Goal: Information Seeking & Learning: Find specific fact

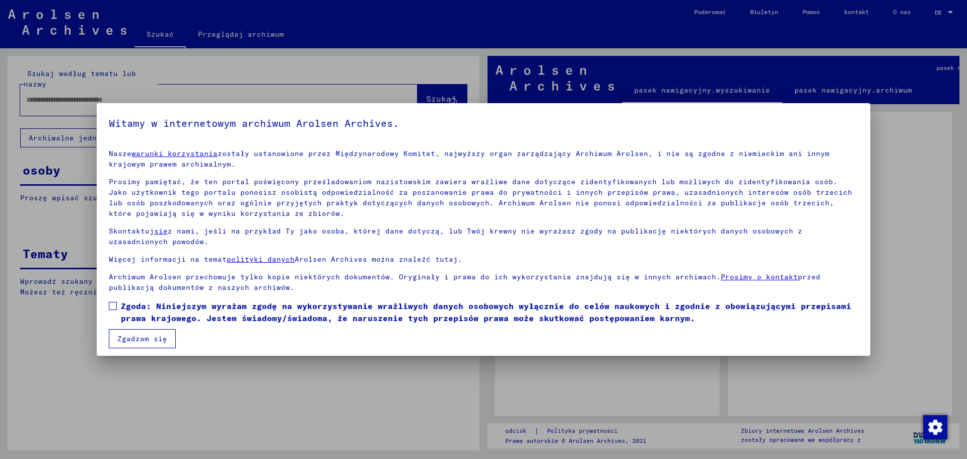
scroll to position [5, 0]
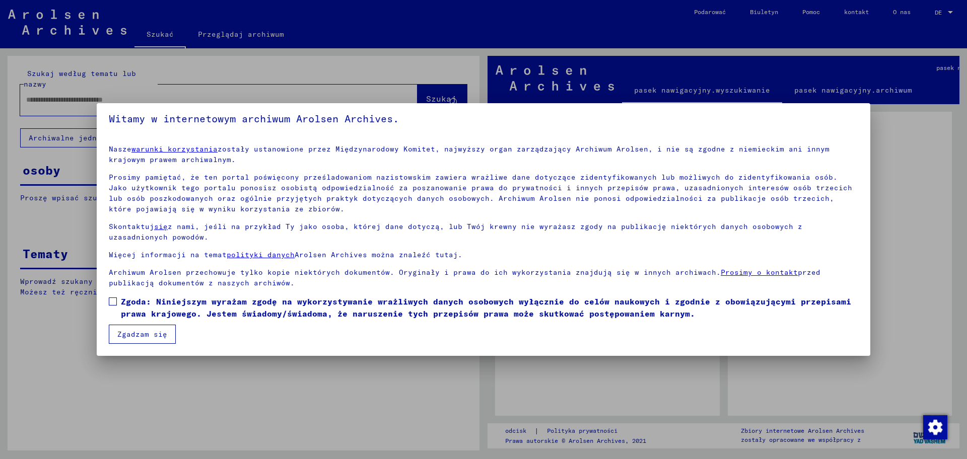
click at [752, 329] on mat-dialog-content "Nasze warunki korzystania zostały ustanowione przez Międzynarodowy Komitet, naj…" at bounding box center [483, 240] width 773 height 207
click at [112, 298] on span at bounding box center [113, 302] width 8 height 8
click at [154, 334] on font "Zgadzam się" at bounding box center [142, 334] width 50 height 9
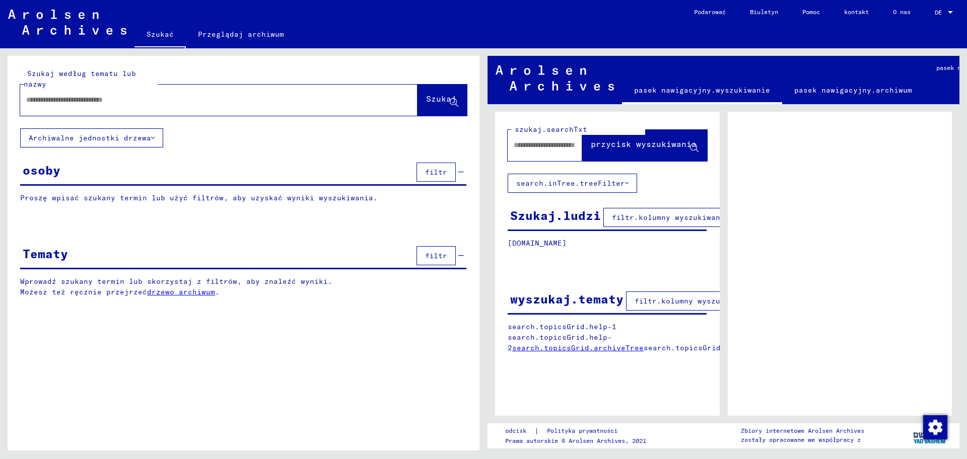
click at [60, 103] on input "text" at bounding box center [209, 100] width 367 height 11
click at [113, 163] on div "osoby filtr" at bounding box center [243, 173] width 446 height 26
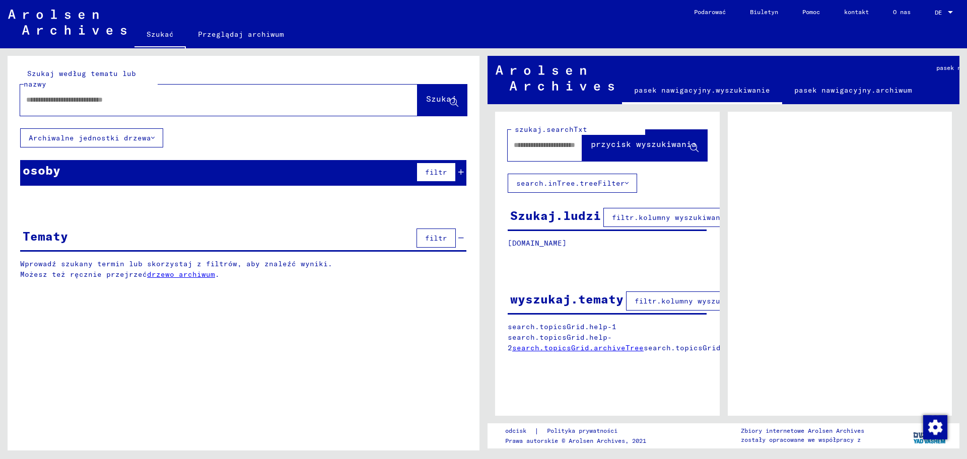
click at [115, 239] on div "Tematy filtr" at bounding box center [243, 239] width 446 height 26
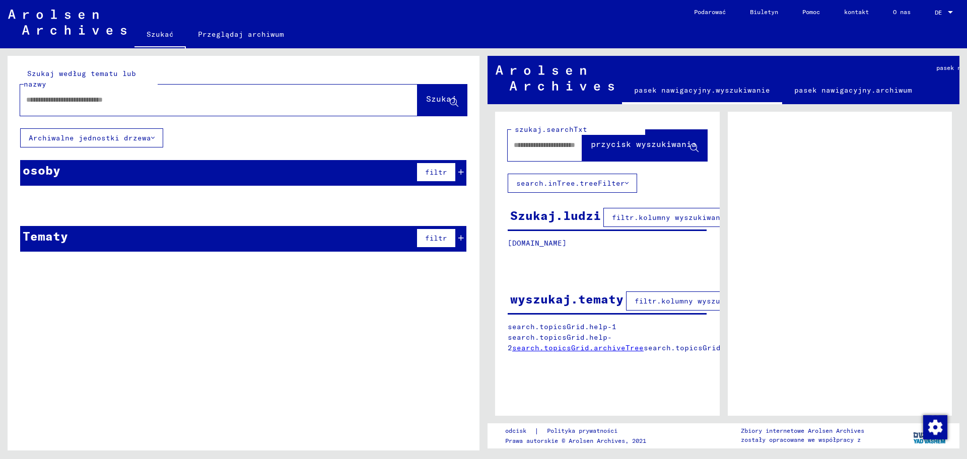
click at [85, 104] on input "text" at bounding box center [209, 100] width 367 height 11
type input "**********"
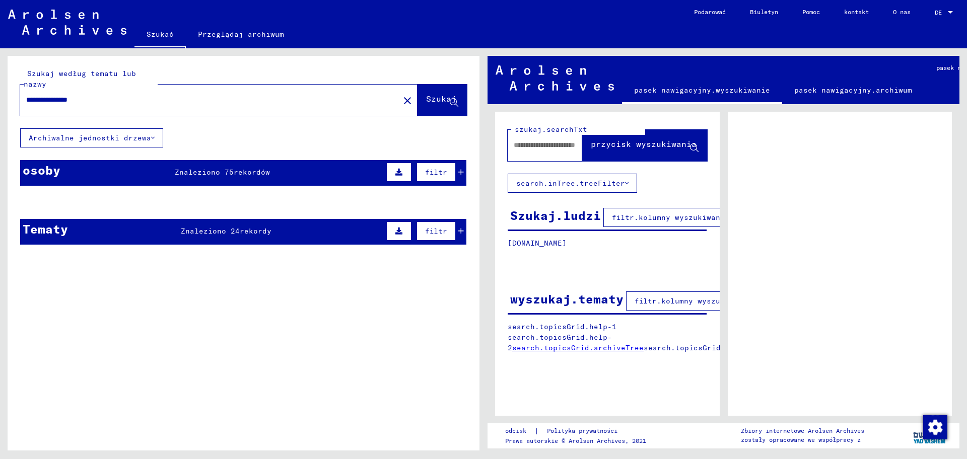
click at [520, 145] on input "text" at bounding box center [548, 145] width 68 height 11
click at [234, 171] on font "rekordów" at bounding box center [252, 172] width 36 height 9
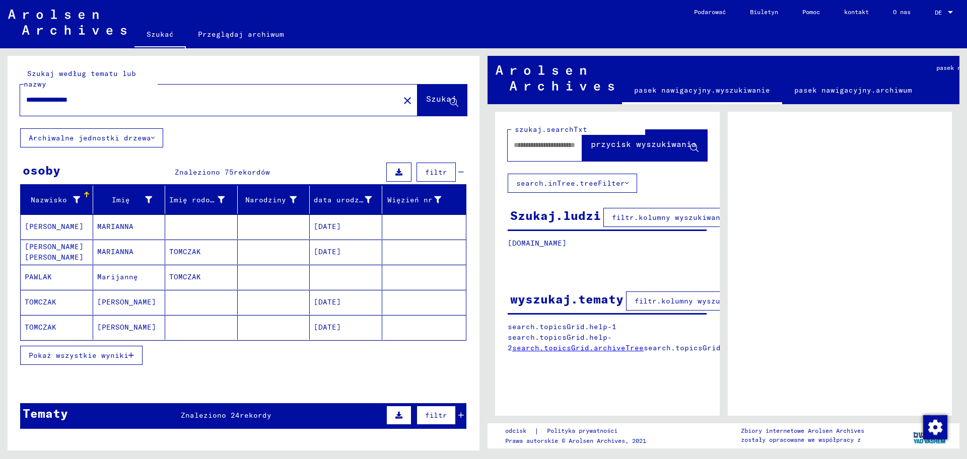
scroll to position [126, 0]
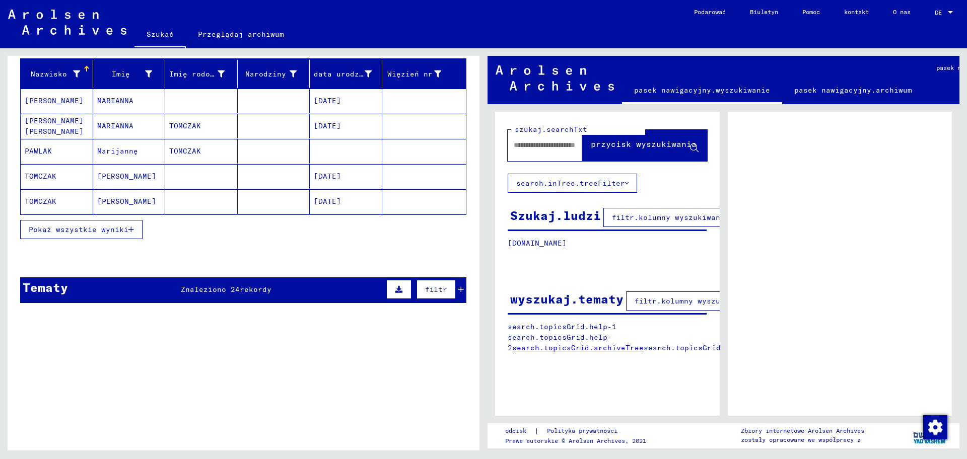
click at [98, 236] on button "Pokaż wszystkie wyniki" at bounding box center [81, 229] width 122 height 19
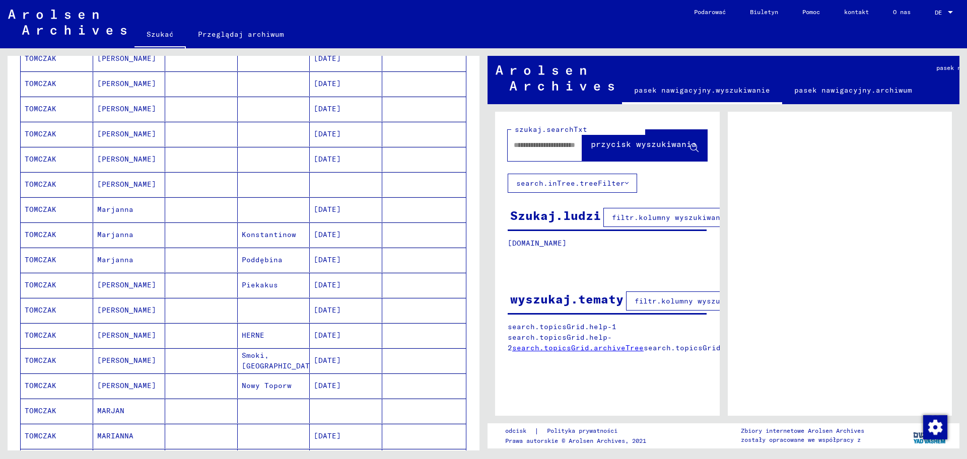
scroll to position [315, 0]
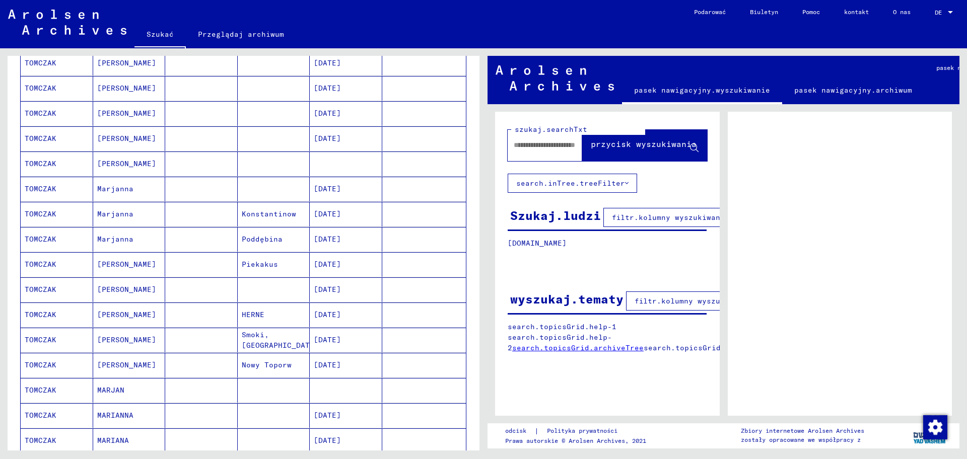
click at [110, 184] on font "Marjanna" at bounding box center [115, 189] width 36 height 11
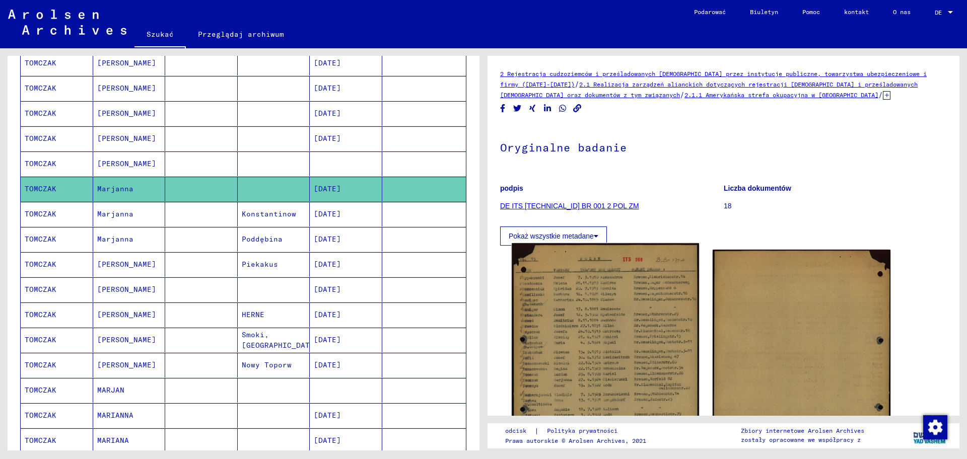
click at [626, 349] on img at bounding box center [605, 374] width 187 height 263
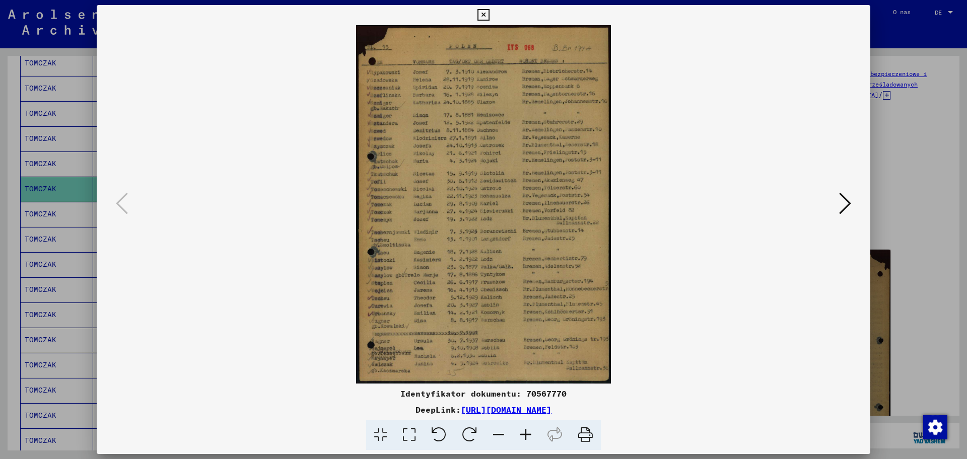
click at [528, 436] on icon at bounding box center [525, 435] width 27 height 31
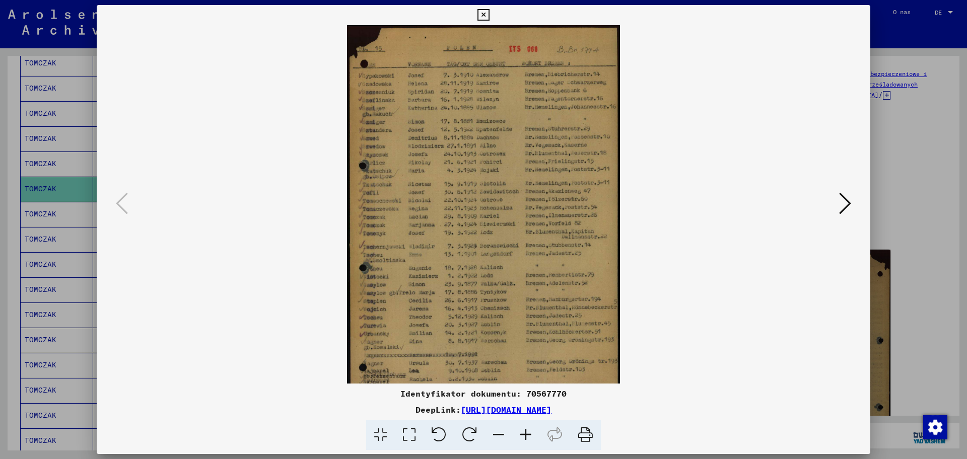
click at [527, 436] on icon at bounding box center [525, 435] width 27 height 31
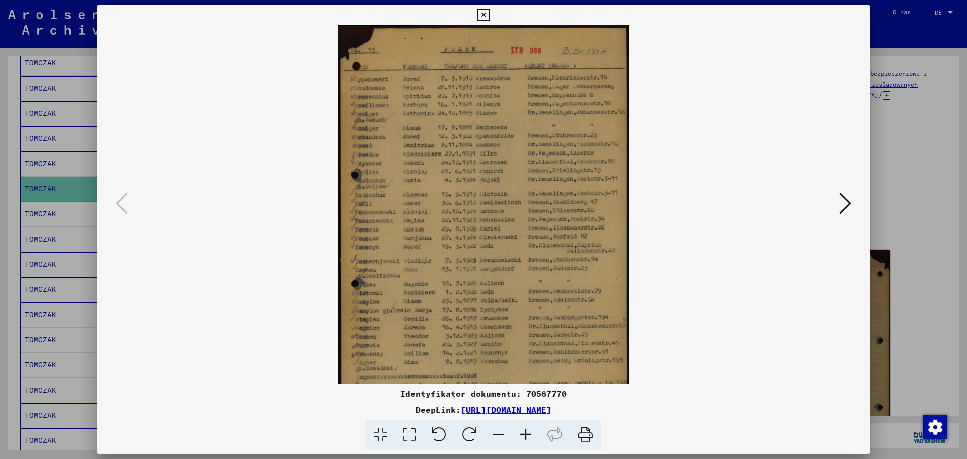
click at [527, 436] on icon at bounding box center [525, 435] width 27 height 31
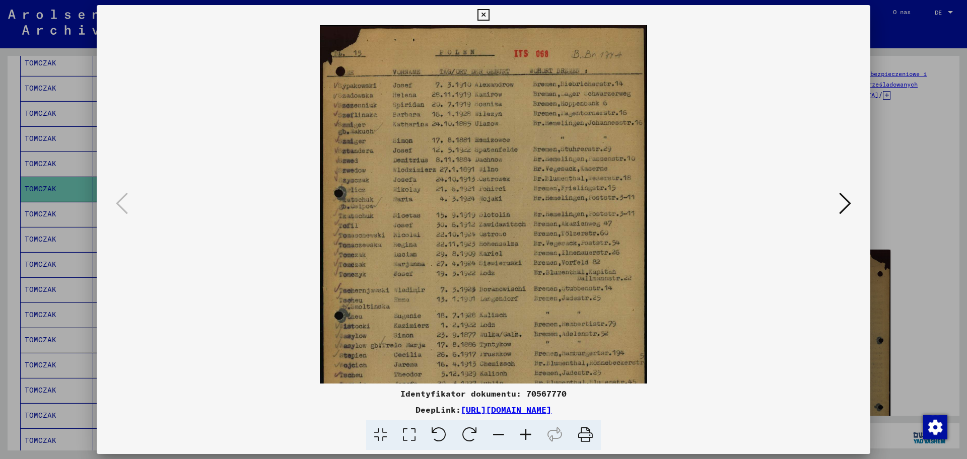
click at [527, 436] on icon at bounding box center [525, 435] width 27 height 31
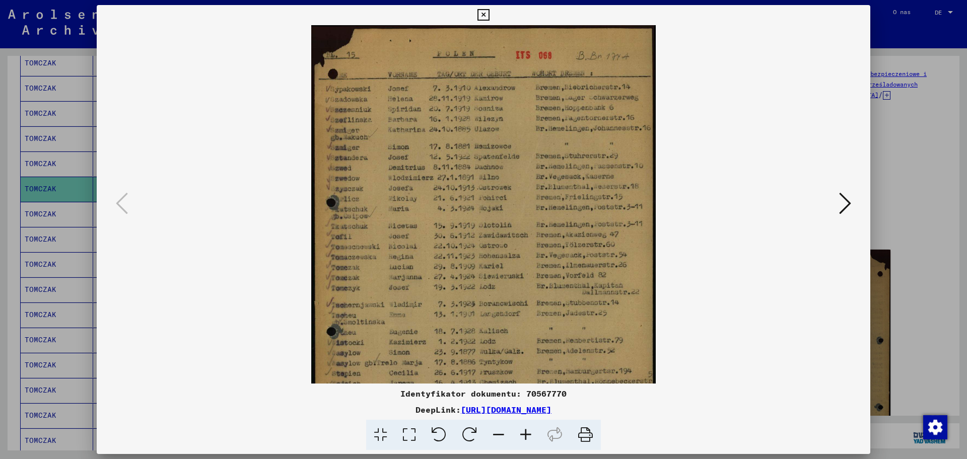
click at [527, 436] on icon at bounding box center [525, 435] width 27 height 31
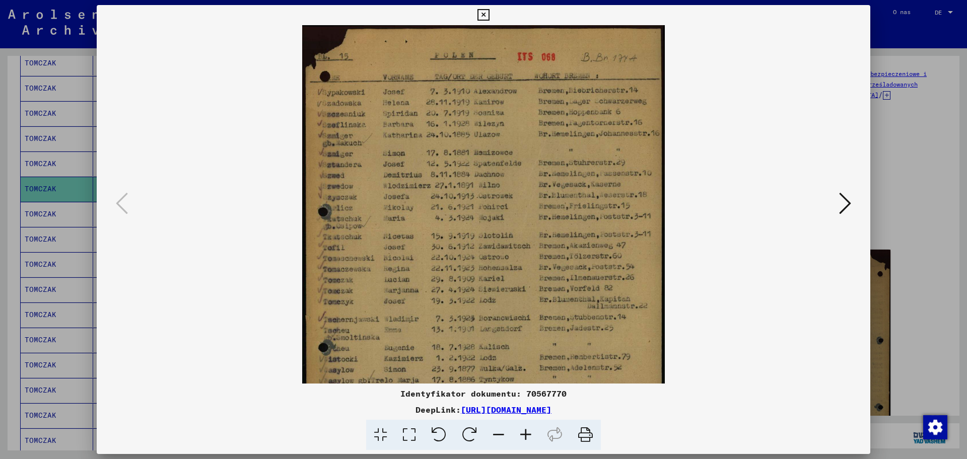
click at [527, 436] on icon at bounding box center [525, 435] width 27 height 31
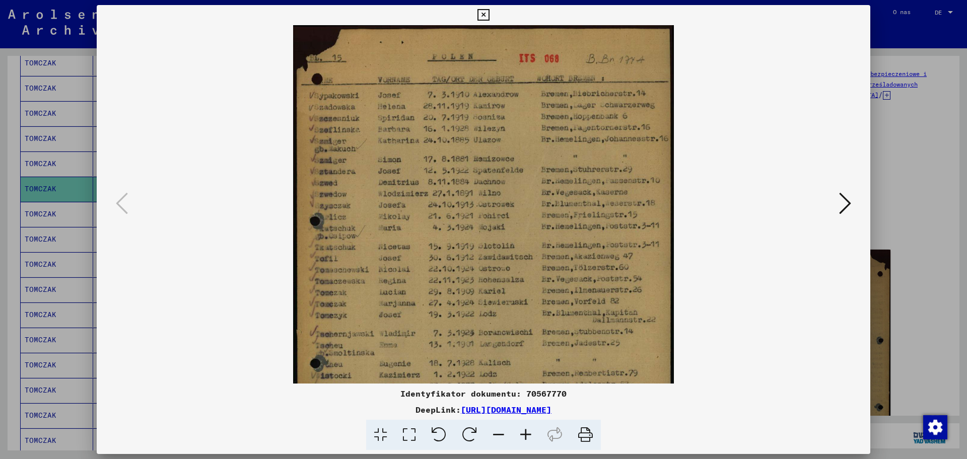
click at [527, 436] on icon at bounding box center [525, 435] width 27 height 31
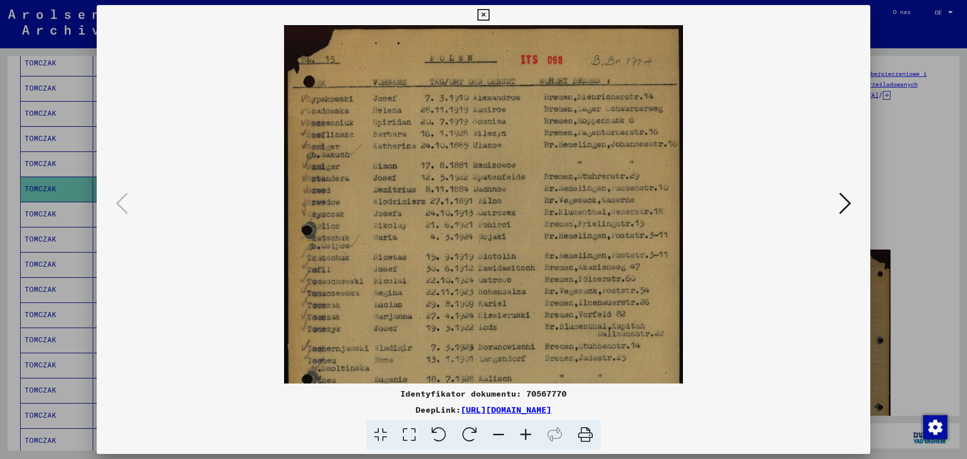
click at [527, 436] on icon at bounding box center [525, 435] width 27 height 31
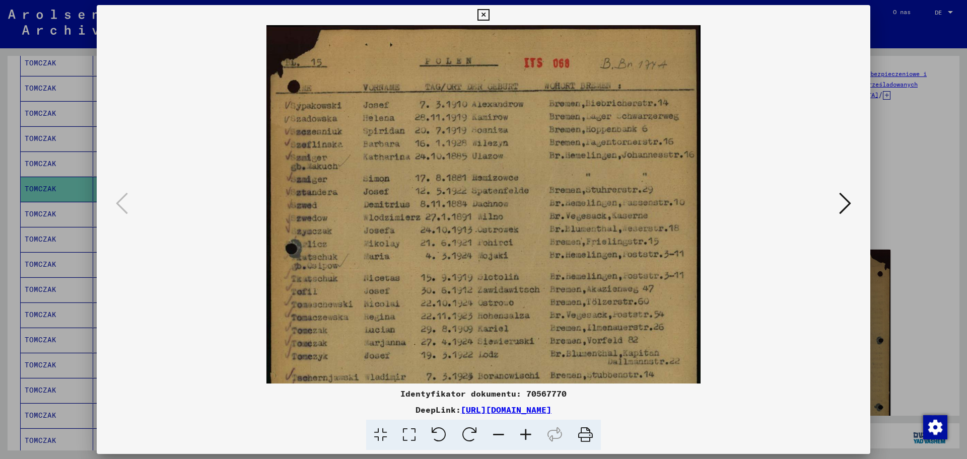
click at [527, 436] on icon at bounding box center [525, 435] width 27 height 31
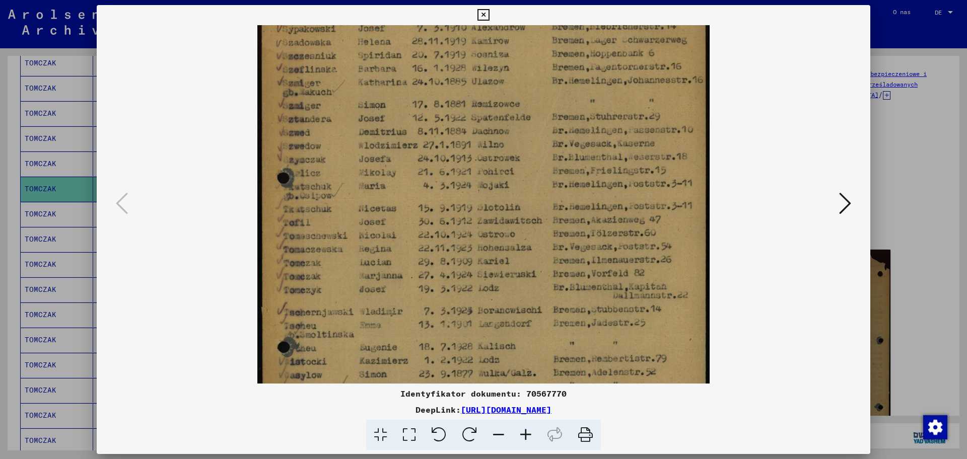
scroll to position [99, 0]
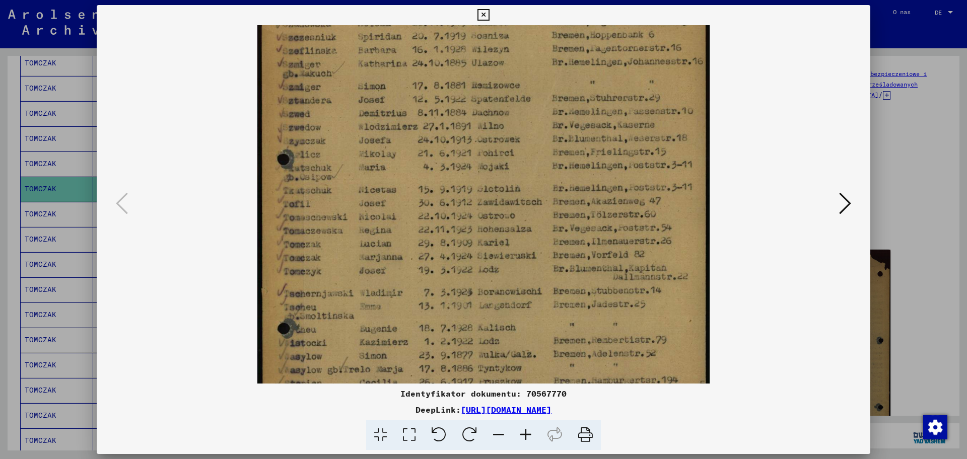
drag, startPoint x: 437, startPoint y: 285, endPoint x: 449, endPoint y: 186, distance: 99.4
click at [449, 186] on img at bounding box center [483, 243] width 452 height 635
click at [915, 182] on div at bounding box center [483, 229] width 967 height 459
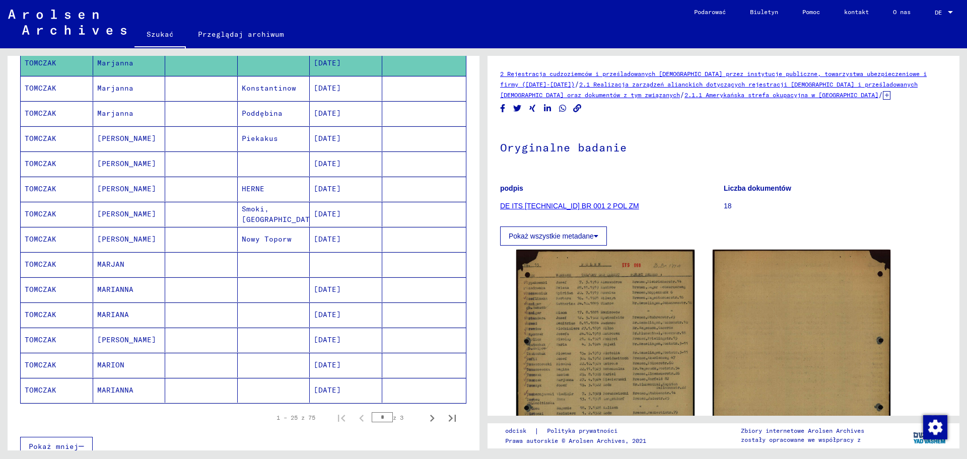
scroll to position [504, 0]
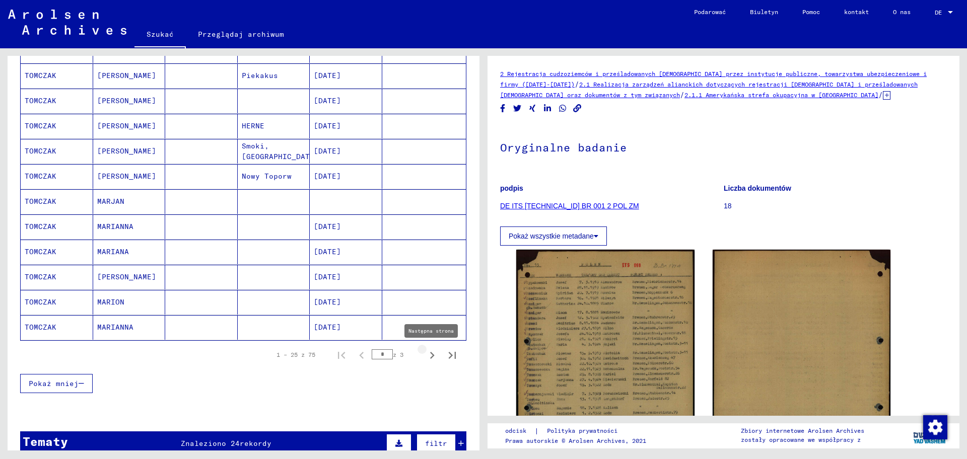
click at [430, 354] on icon "Następna strona" at bounding box center [432, 355] width 5 height 7
type input "*"
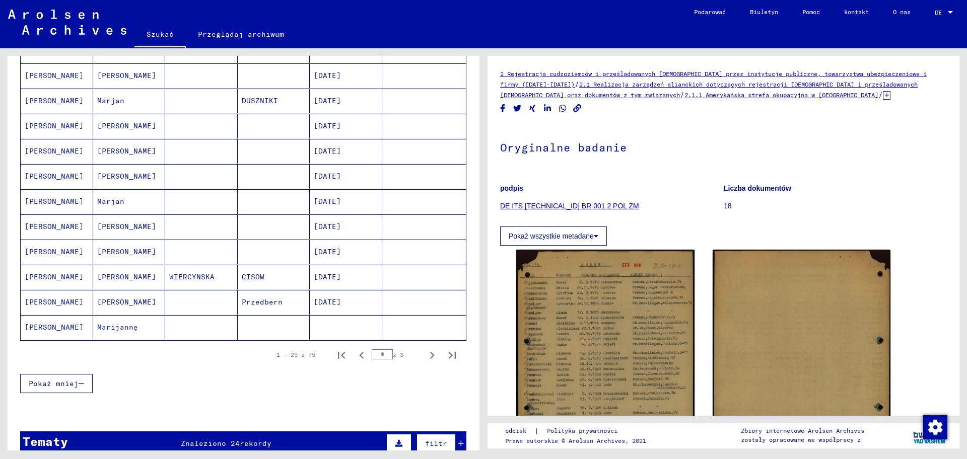
click at [333, 149] on font "[DATE]" at bounding box center [327, 151] width 27 height 9
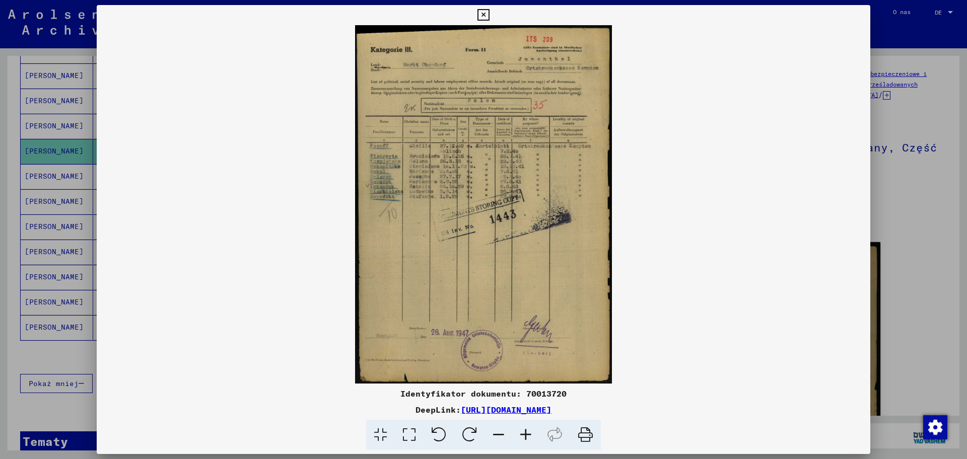
click at [523, 434] on icon at bounding box center [525, 435] width 27 height 31
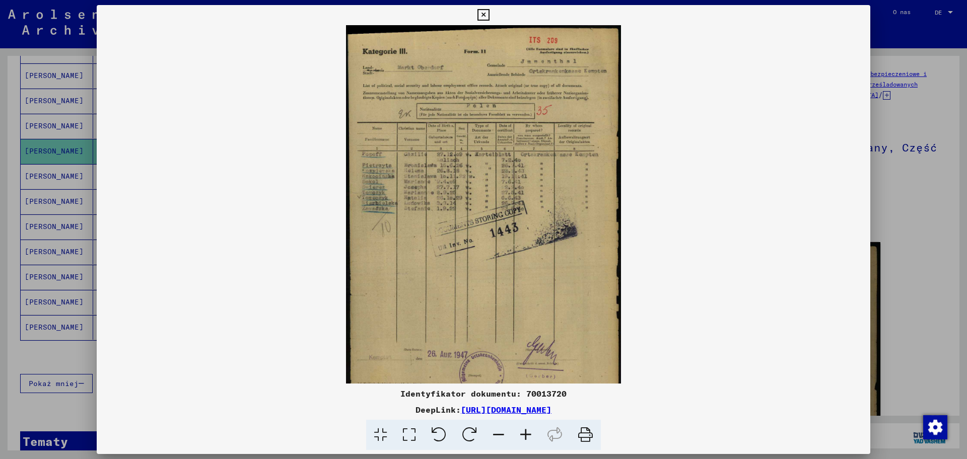
click at [523, 434] on icon at bounding box center [525, 435] width 27 height 31
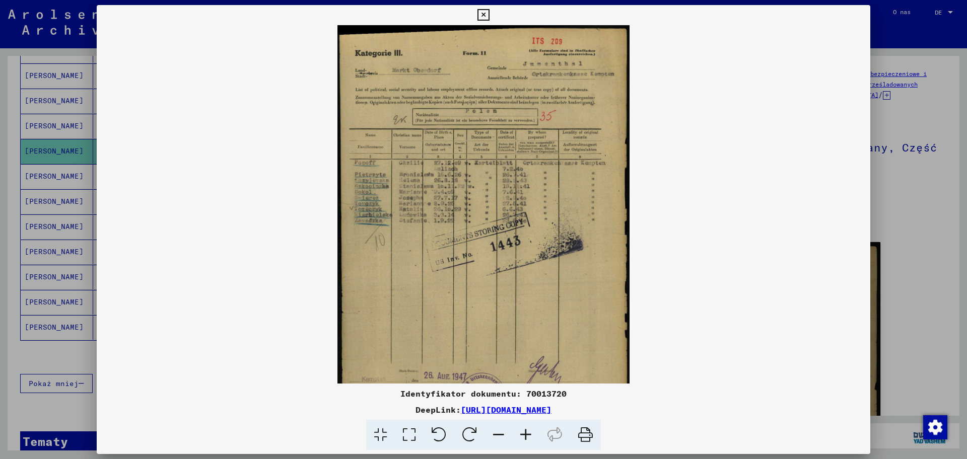
click at [523, 434] on icon at bounding box center [525, 435] width 27 height 31
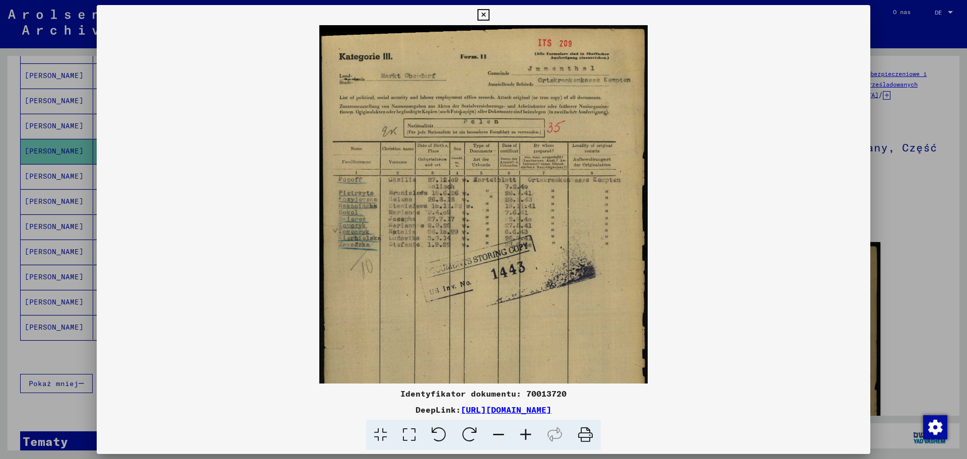
click at [523, 434] on icon at bounding box center [525, 435] width 27 height 31
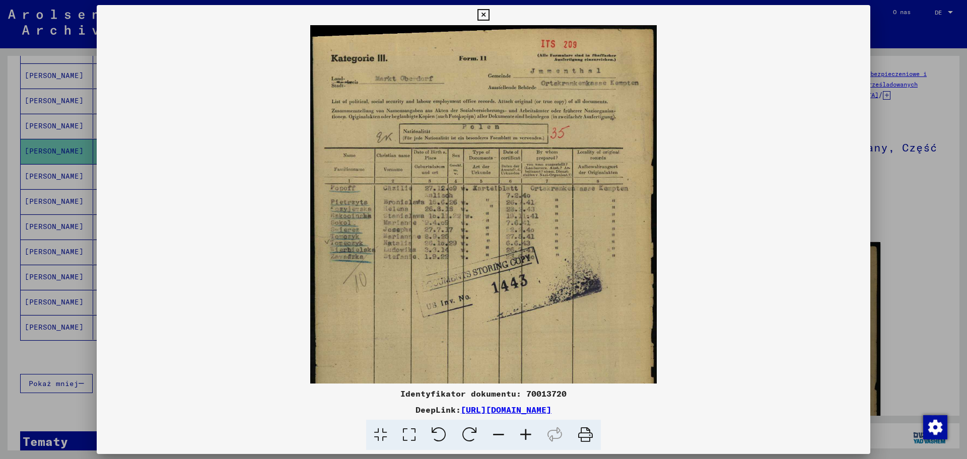
click at [523, 434] on icon at bounding box center [525, 435] width 27 height 31
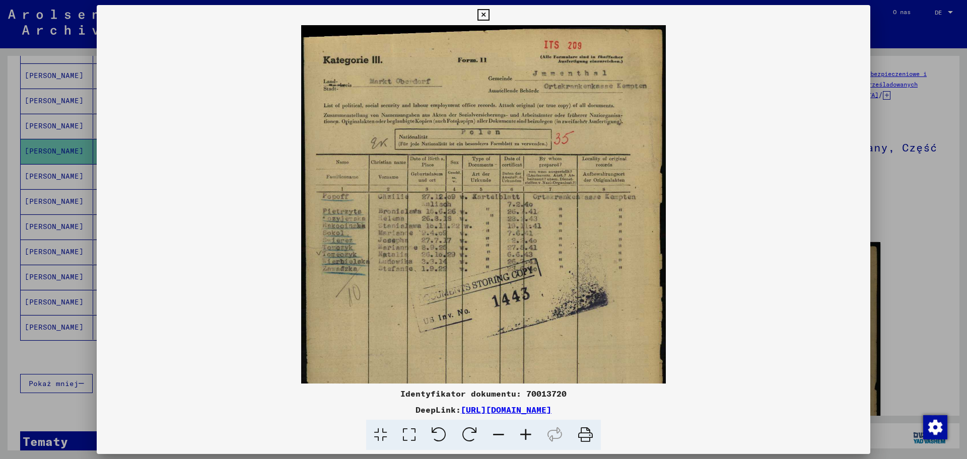
click at [523, 434] on icon at bounding box center [525, 435] width 27 height 31
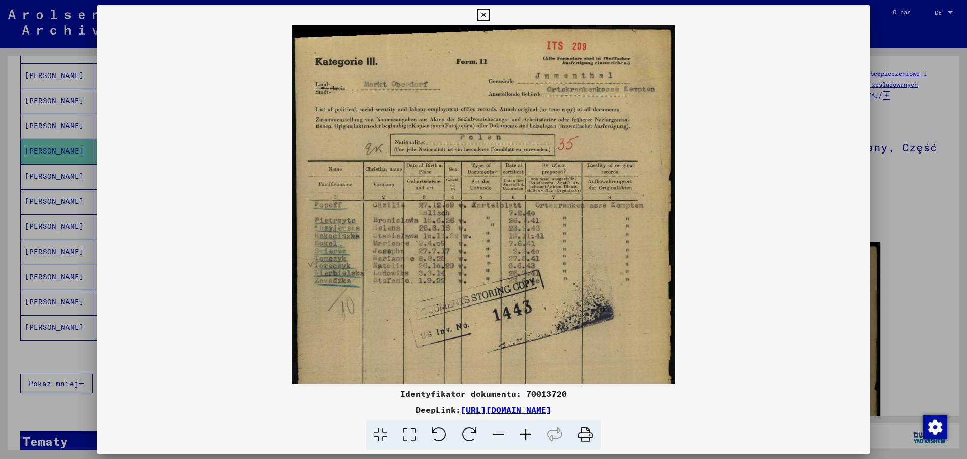
click at [523, 434] on icon at bounding box center [525, 435] width 27 height 31
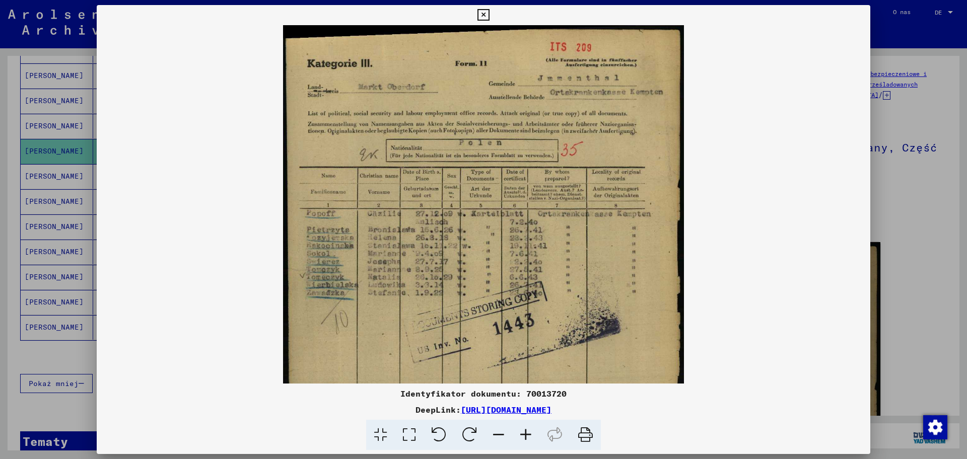
click at [523, 434] on icon at bounding box center [525, 435] width 27 height 31
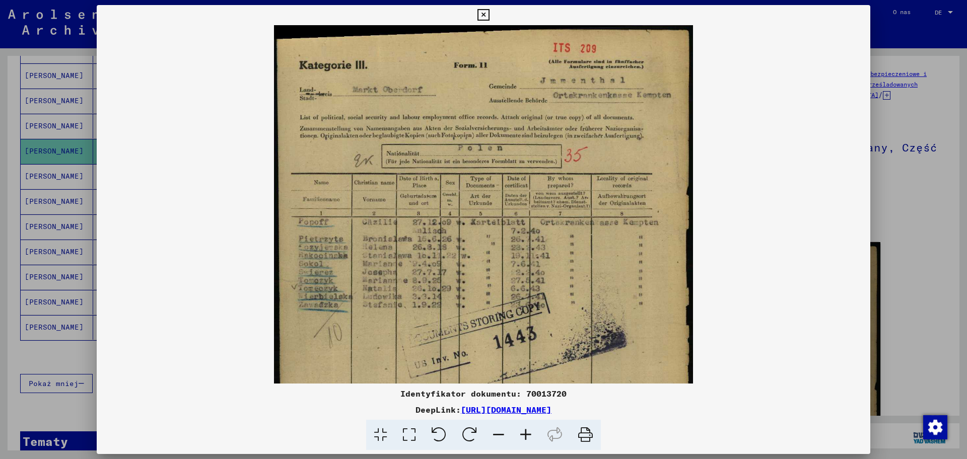
click at [523, 434] on icon at bounding box center [525, 435] width 27 height 31
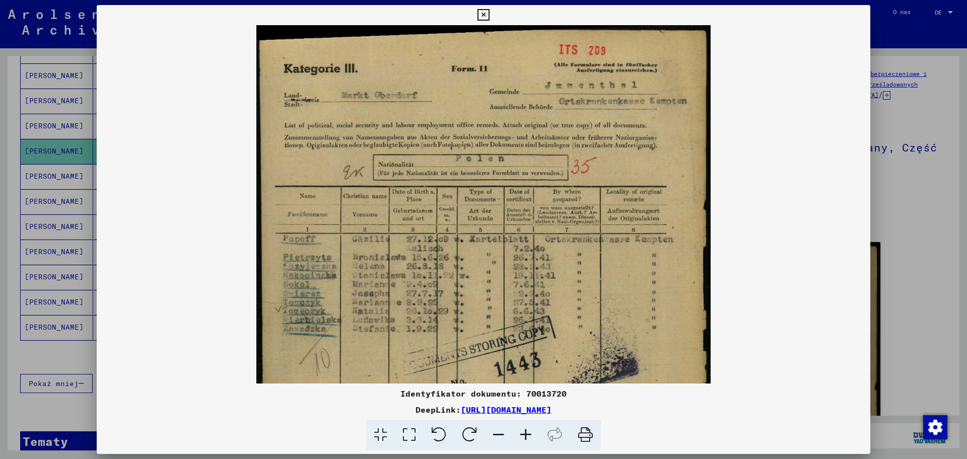
click at [523, 434] on icon at bounding box center [525, 435] width 27 height 31
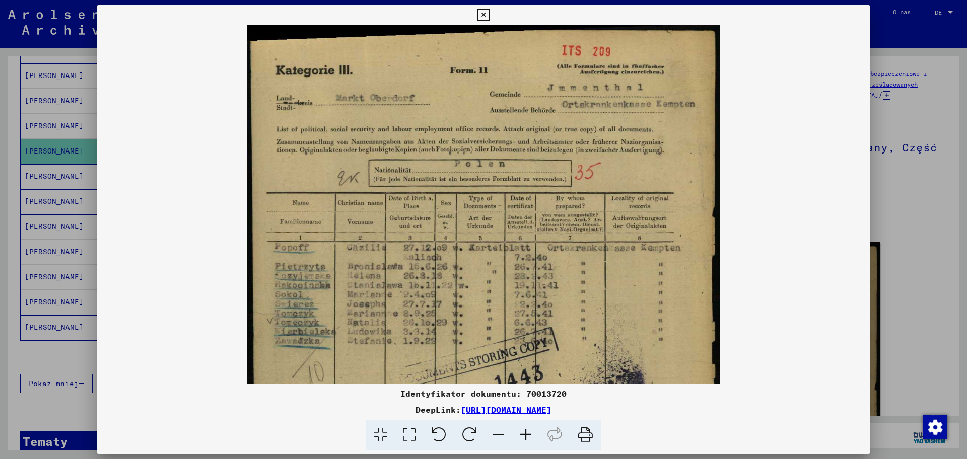
click at [523, 434] on icon at bounding box center [525, 435] width 27 height 31
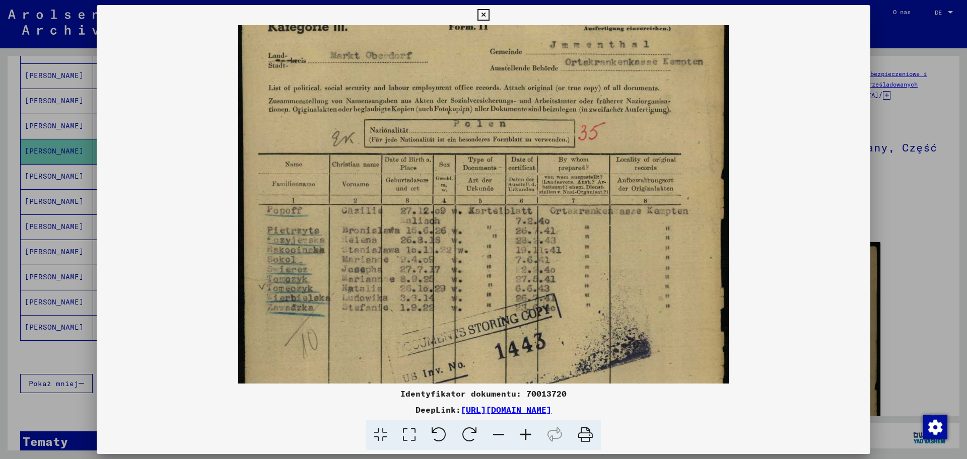
scroll to position [98, 0]
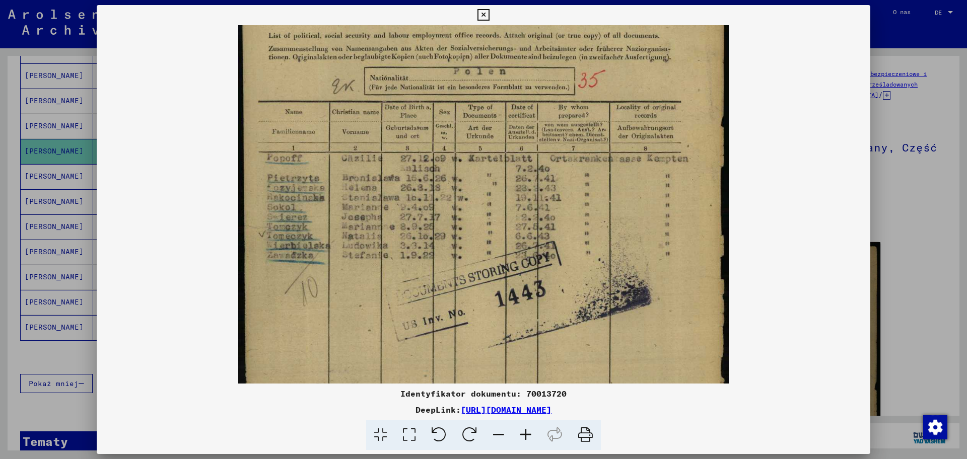
drag, startPoint x: 374, startPoint y: 321, endPoint x: 407, endPoint y: 224, distance: 103.3
click at [407, 224] on img at bounding box center [483, 270] width 490 height 686
click at [883, 207] on div at bounding box center [483, 229] width 967 height 459
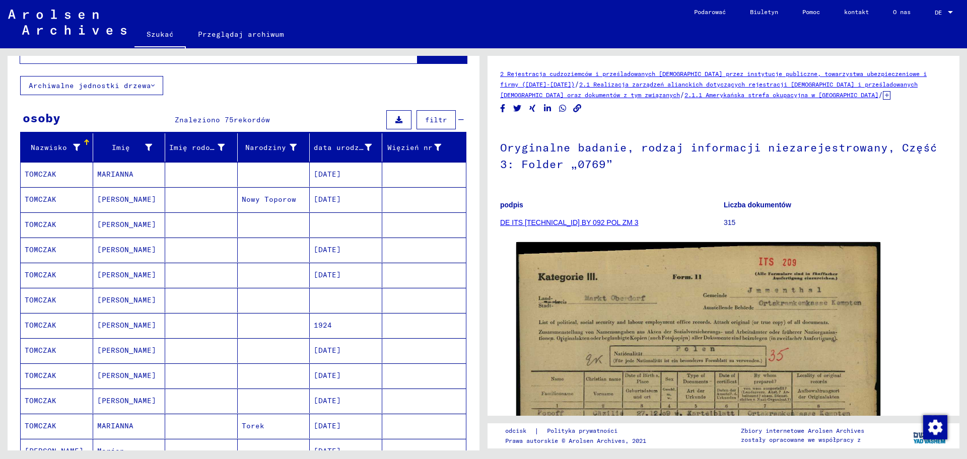
scroll to position [0, 0]
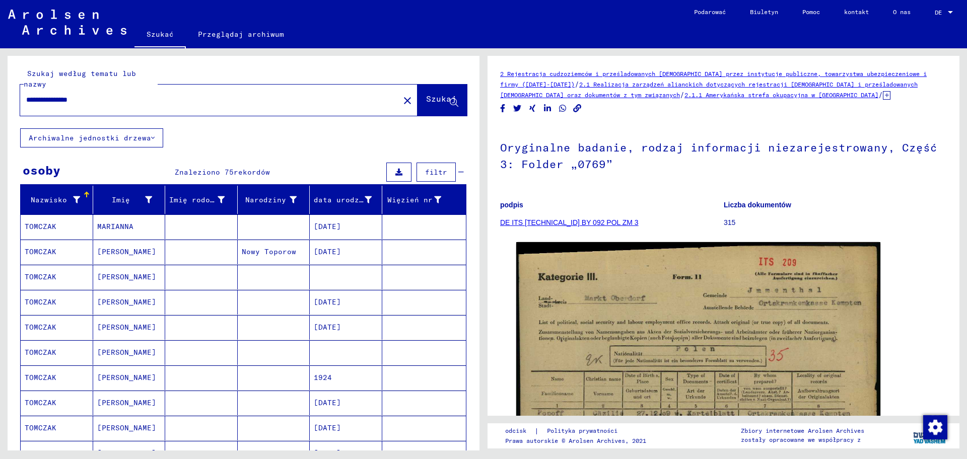
drag, startPoint x: 61, startPoint y: 102, endPoint x: 46, endPoint y: 105, distance: 15.9
click at [46, 105] on input "**********" at bounding box center [209, 100] width 367 height 11
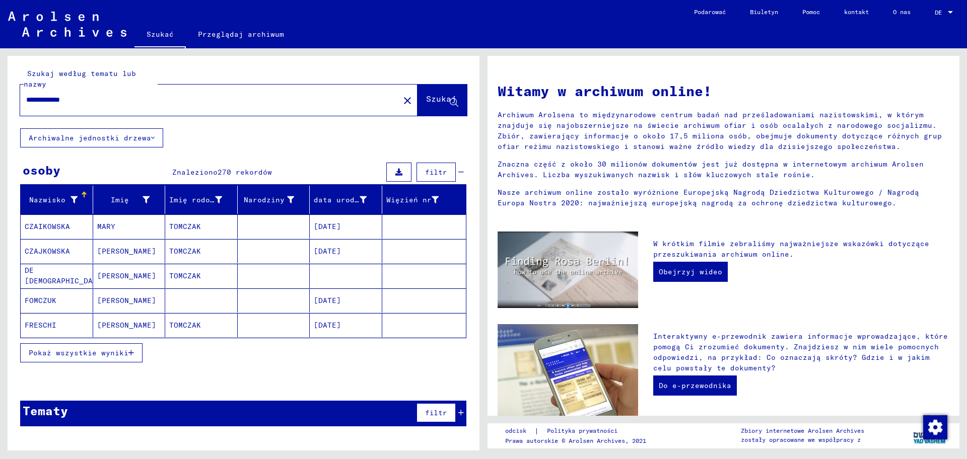
click at [44, 102] on input "**********" at bounding box center [206, 100] width 361 height 11
click at [426, 90] on button "Szukaj" at bounding box center [441, 100] width 49 height 31
click at [56, 97] on input "**********" at bounding box center [206, 100] width 361 height 11
type input "**********"
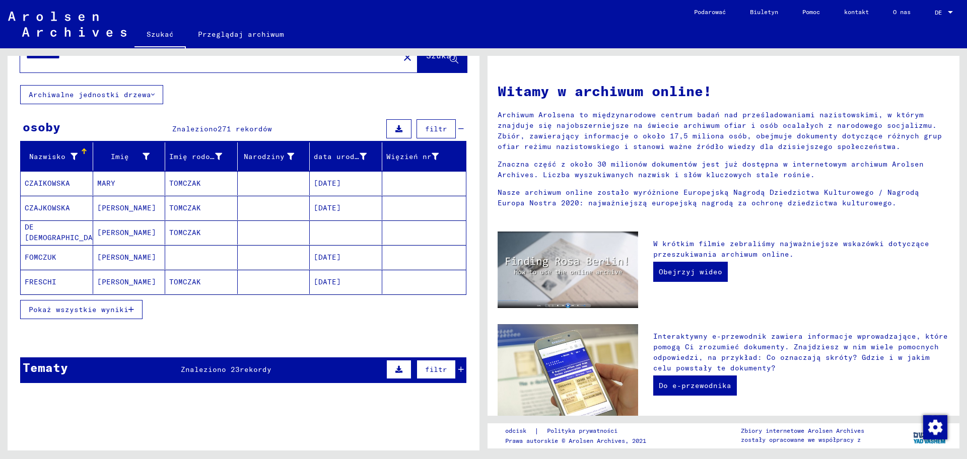
scroll to position [63, 0]
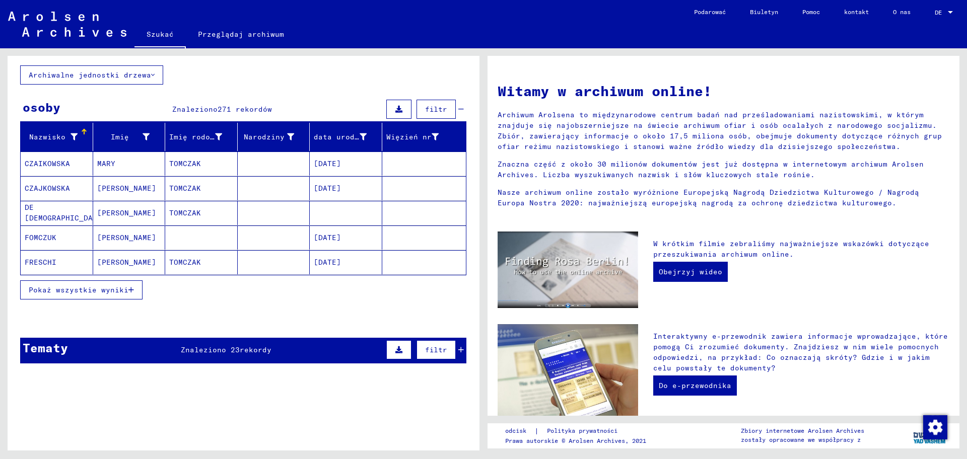
click at [98, 293] on font "Pokaż wszystkie wyniki" at bounding box center [79, 289] width 100 height 9
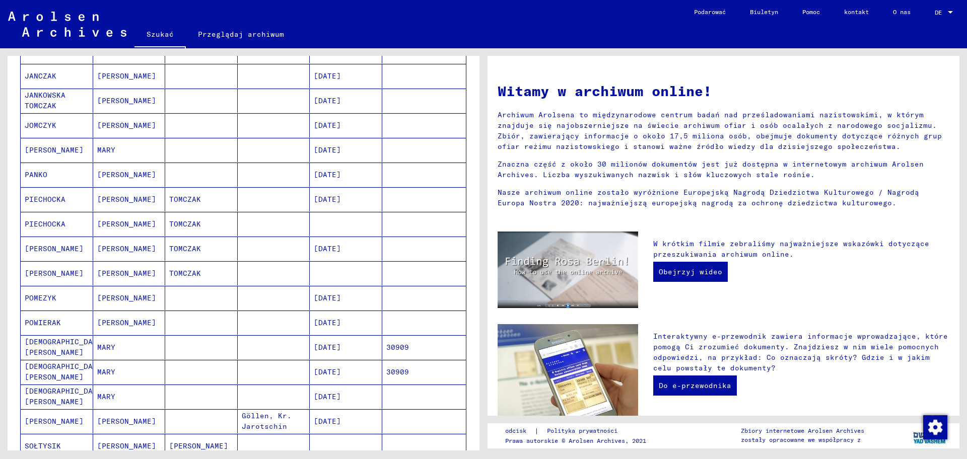
scroll to position [441, 0]
